Goal: Task Accomplishment & Management: Use online tool/utility

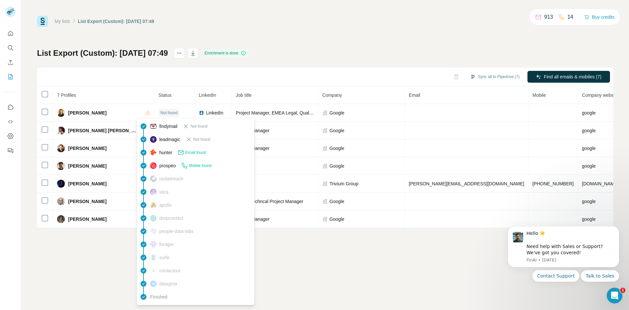
click at [204, 151] on span "Email found" at bounding box center [195, 152] width 21 height 6
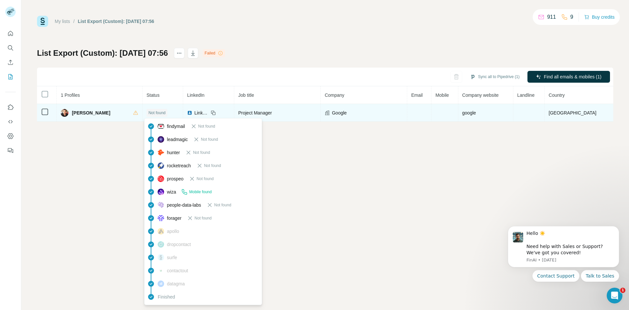
click at [157, 113] on span "Not found" at bounding box center [156, 113] width 17 height 6
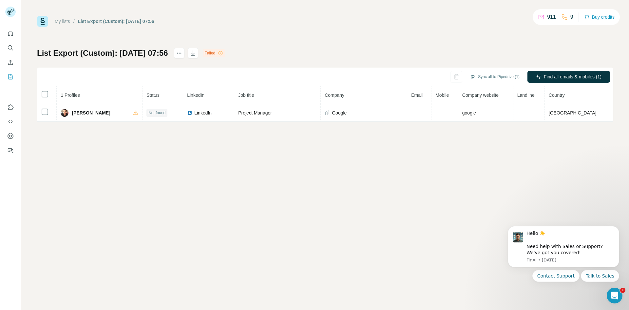
click at [308, 152] on div "My lists / List Export (Custom): 07/10/2025 07:56 911 9 Buy credits List Export…" at bounding box center [325, 155] width 608 height 310
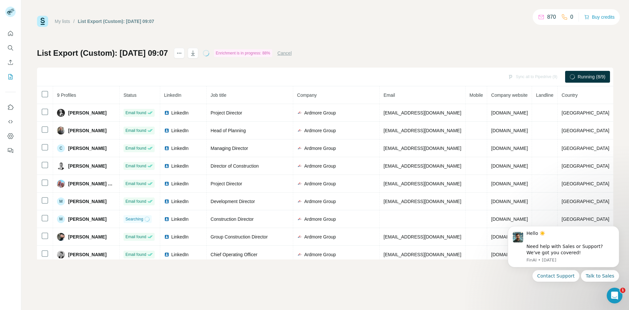
click at [570, 18] on p "0" at bounding box center [571, 17] width 3 height 8
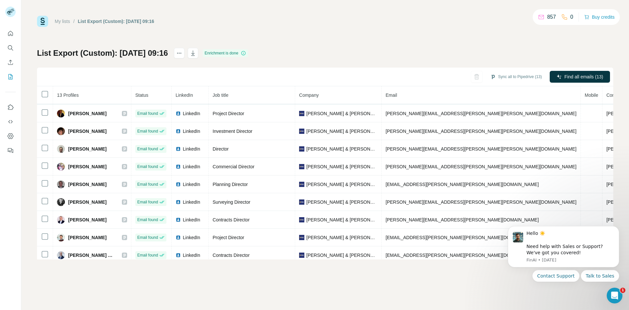
scroll to position [25, 0]
